Goal: Find specific page/section: Find specific page/section

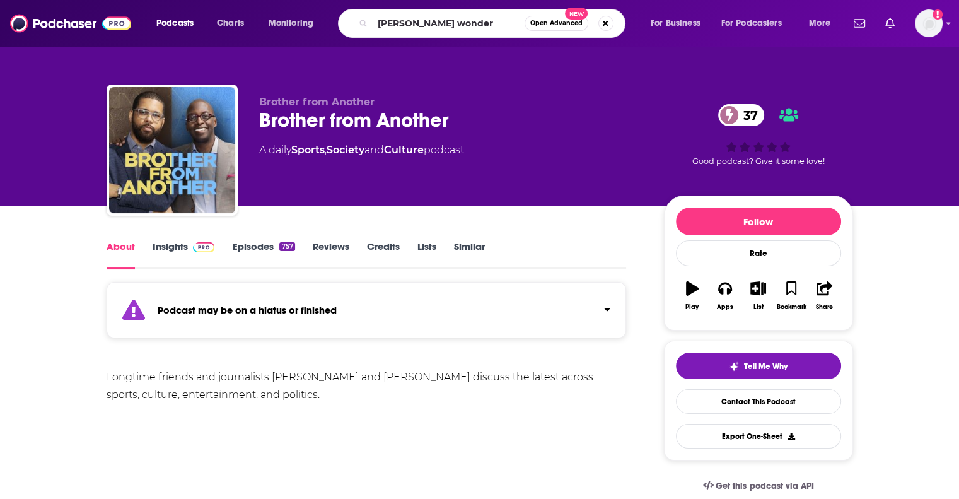
type input "[PERSON_NAME] wonders"
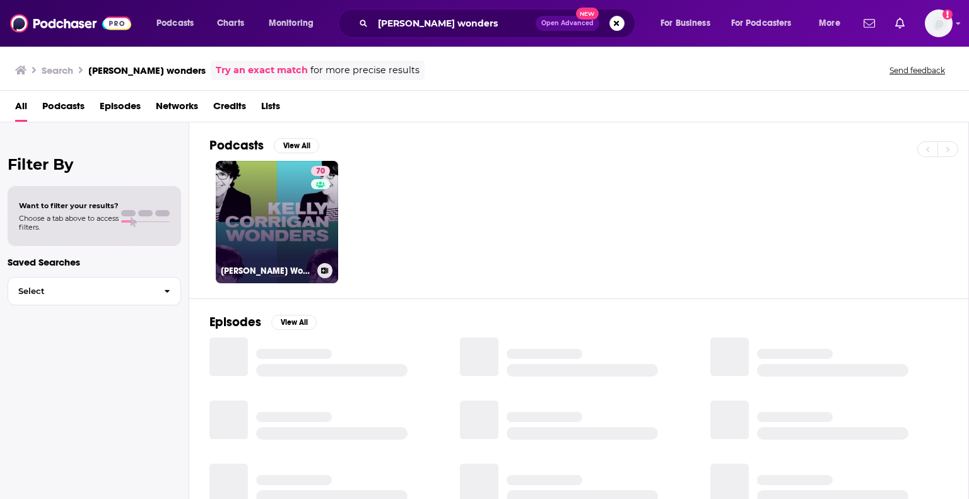
click at [267, 216] on link "70 [PERSON_NAME] Wonders" at bounding box center [277, 222] width 122 height 122
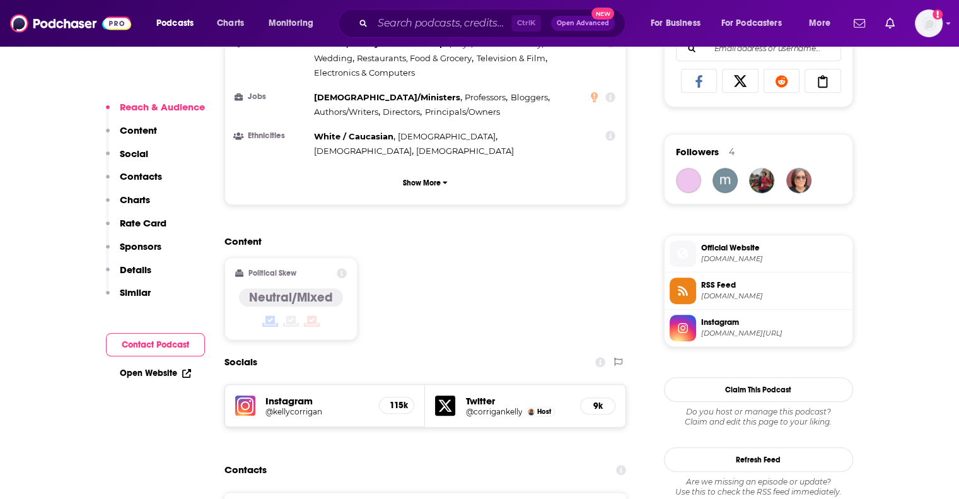
scroll to position [1009, 0]
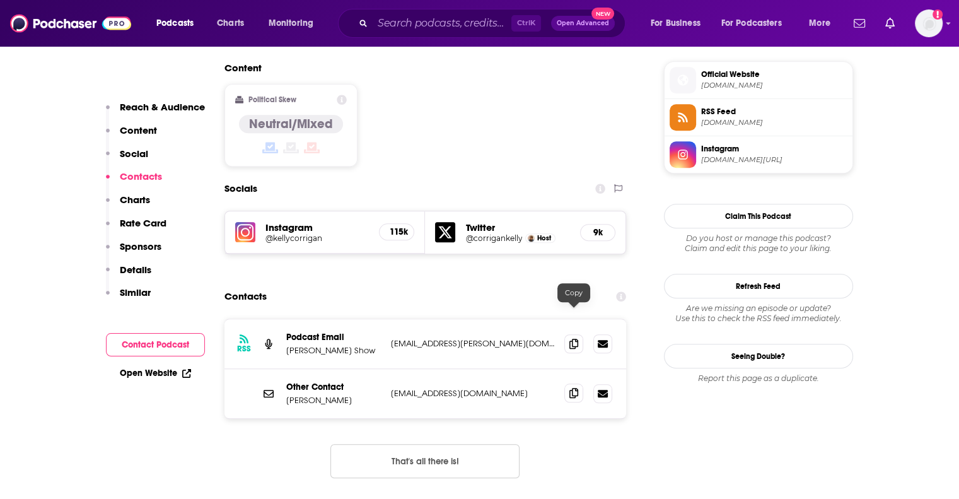
click at [573, 388] on icon at bounding box center [573, 393] width 9 height 10
click at [572, 338] on icon at bounding box center [573, 343] width 9 height 10
